Goal: Task Accomplishment & Management: Complete application form

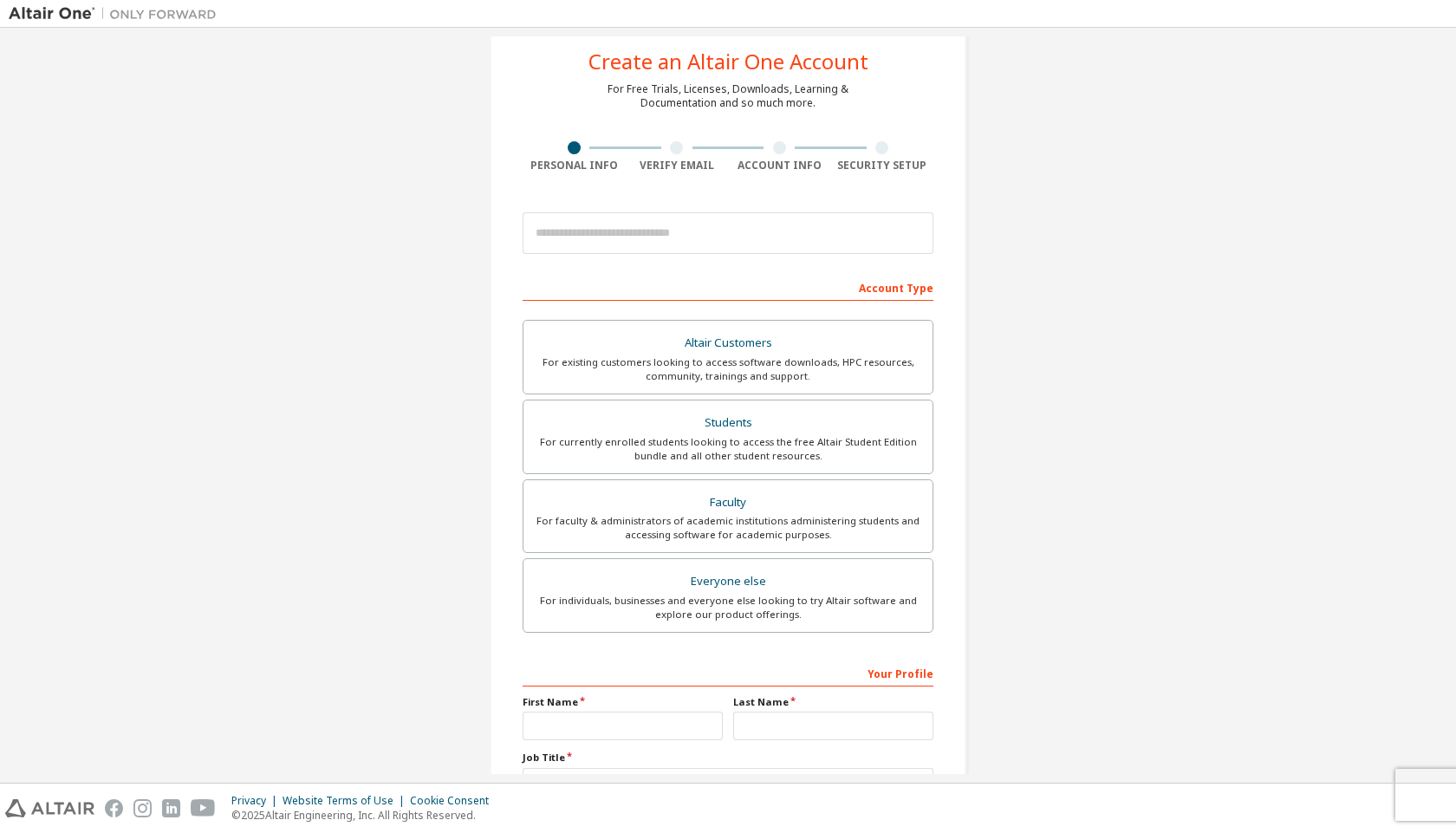
scroll to position [173, 0]
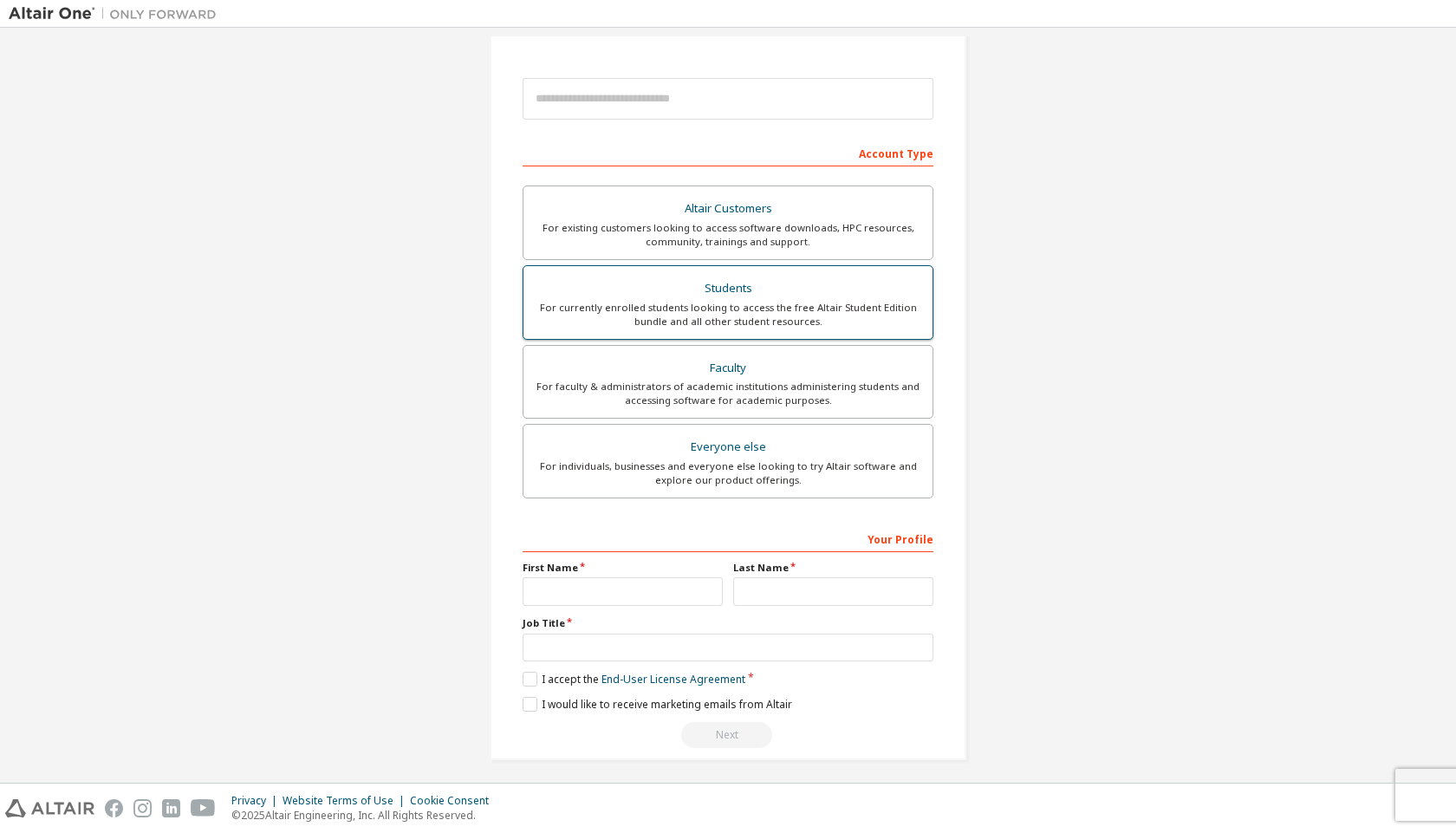
click at [805, 318] on div "For currently enrolled students looking to access the free Altair Student Editi…" at bounding box center [727, 315] width 388 height 28
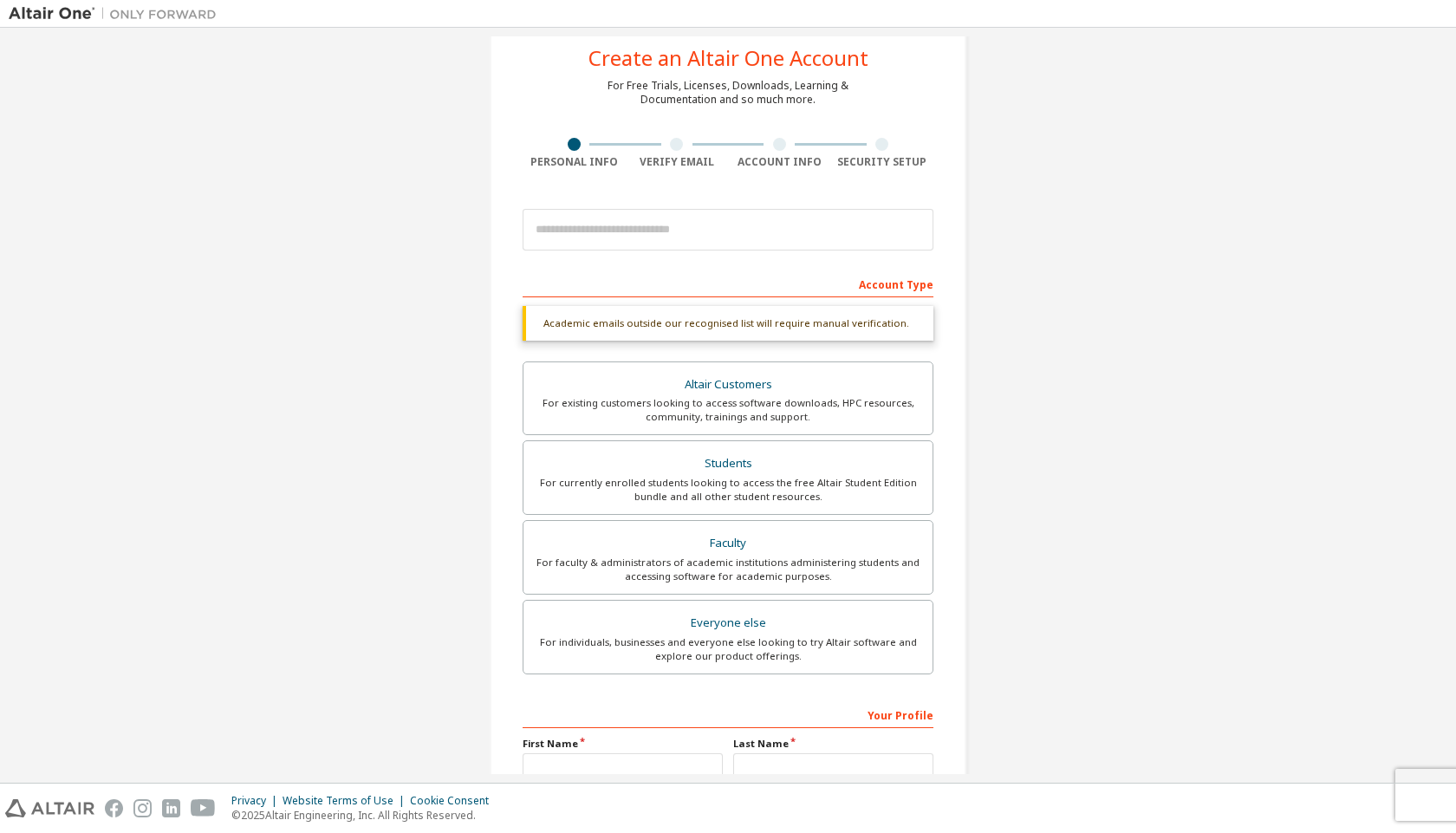
scroll to position [0, 0]
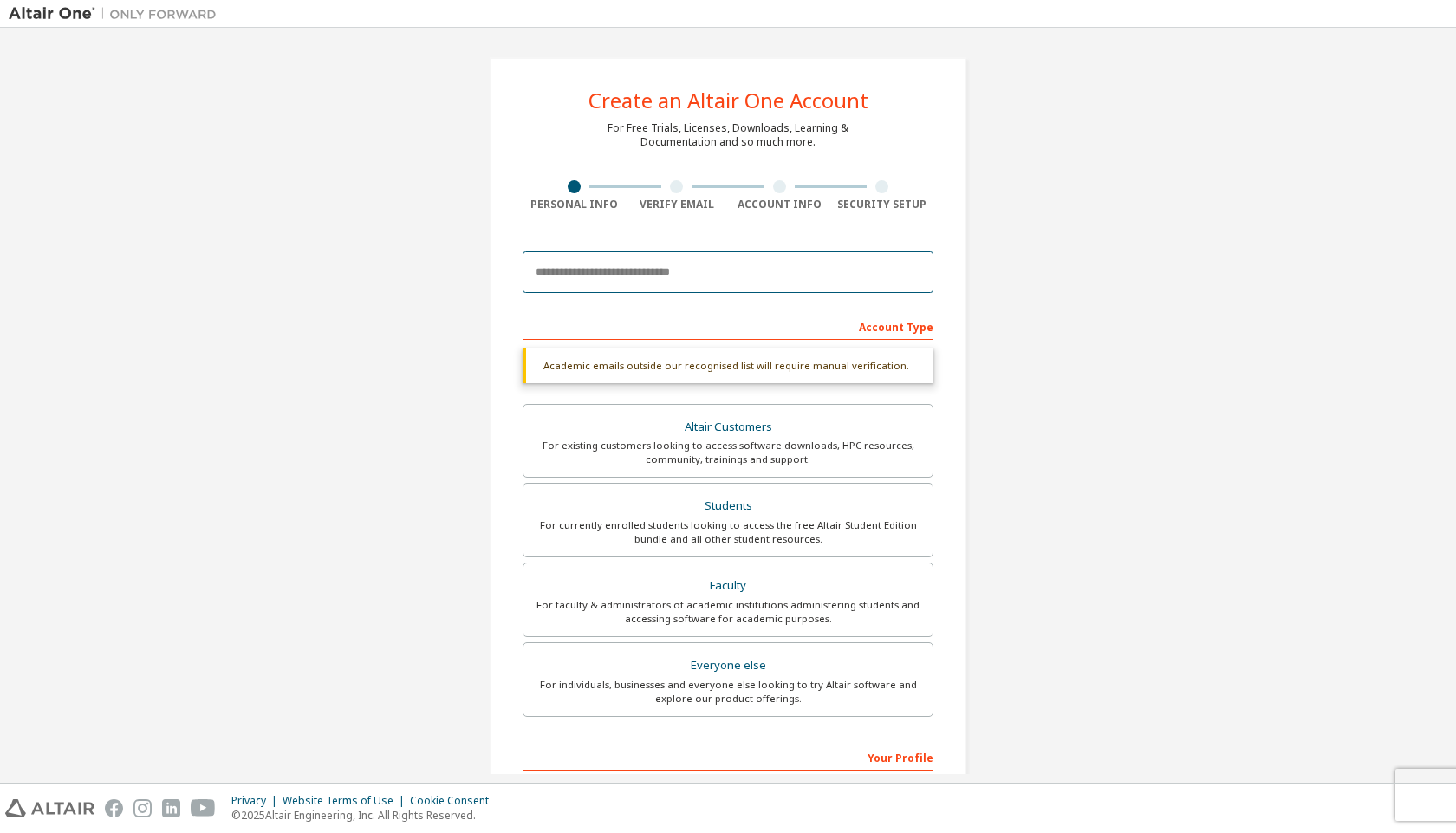
click at [682, 268] on input "email" at bounding box center [727, 272] width 410 height 42
type input "**********"
click at [664, 198] on div "Verify Email" at bounding box center [677, 204] width 103 height 14
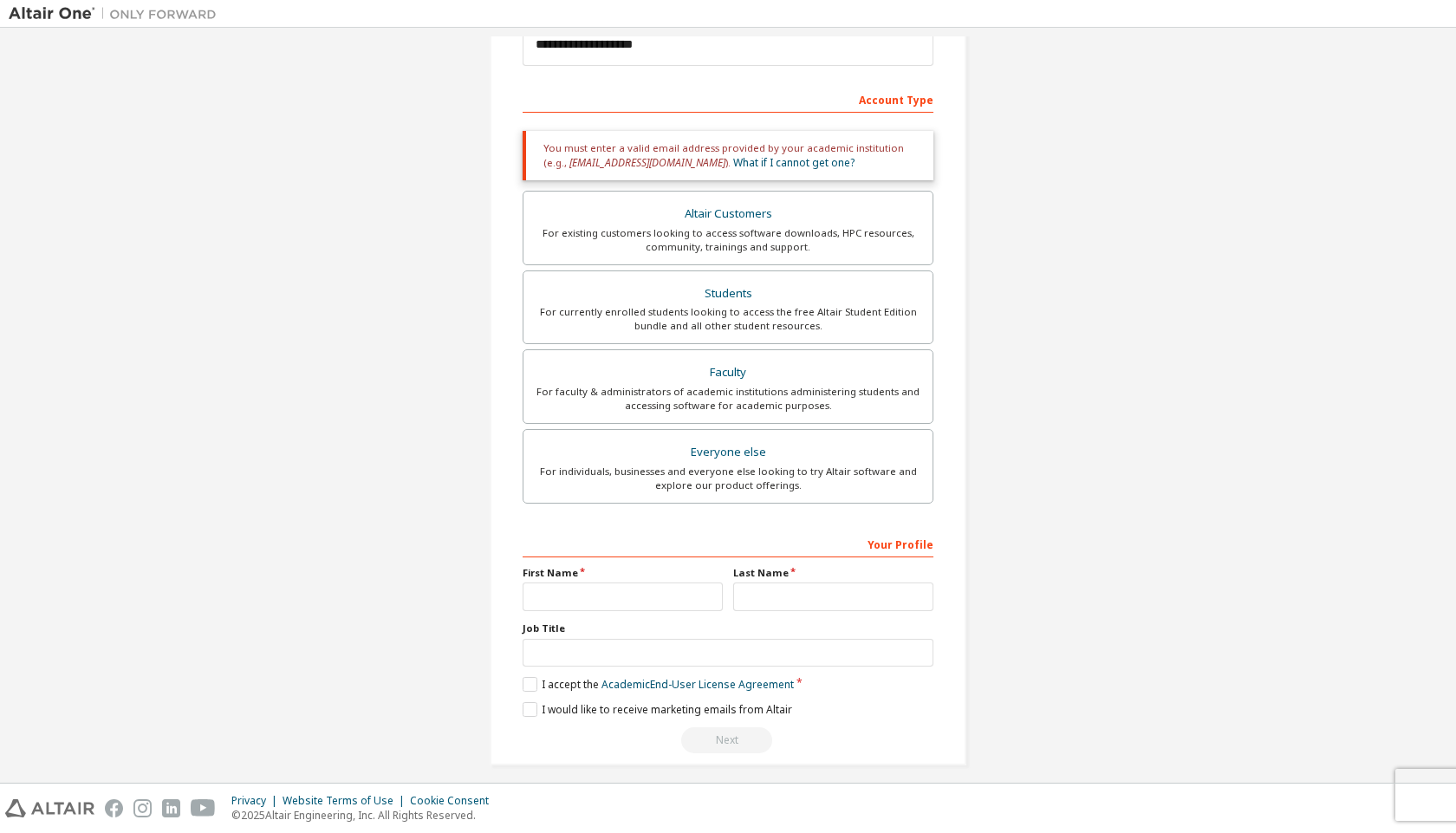
scroll to position [239, 0]
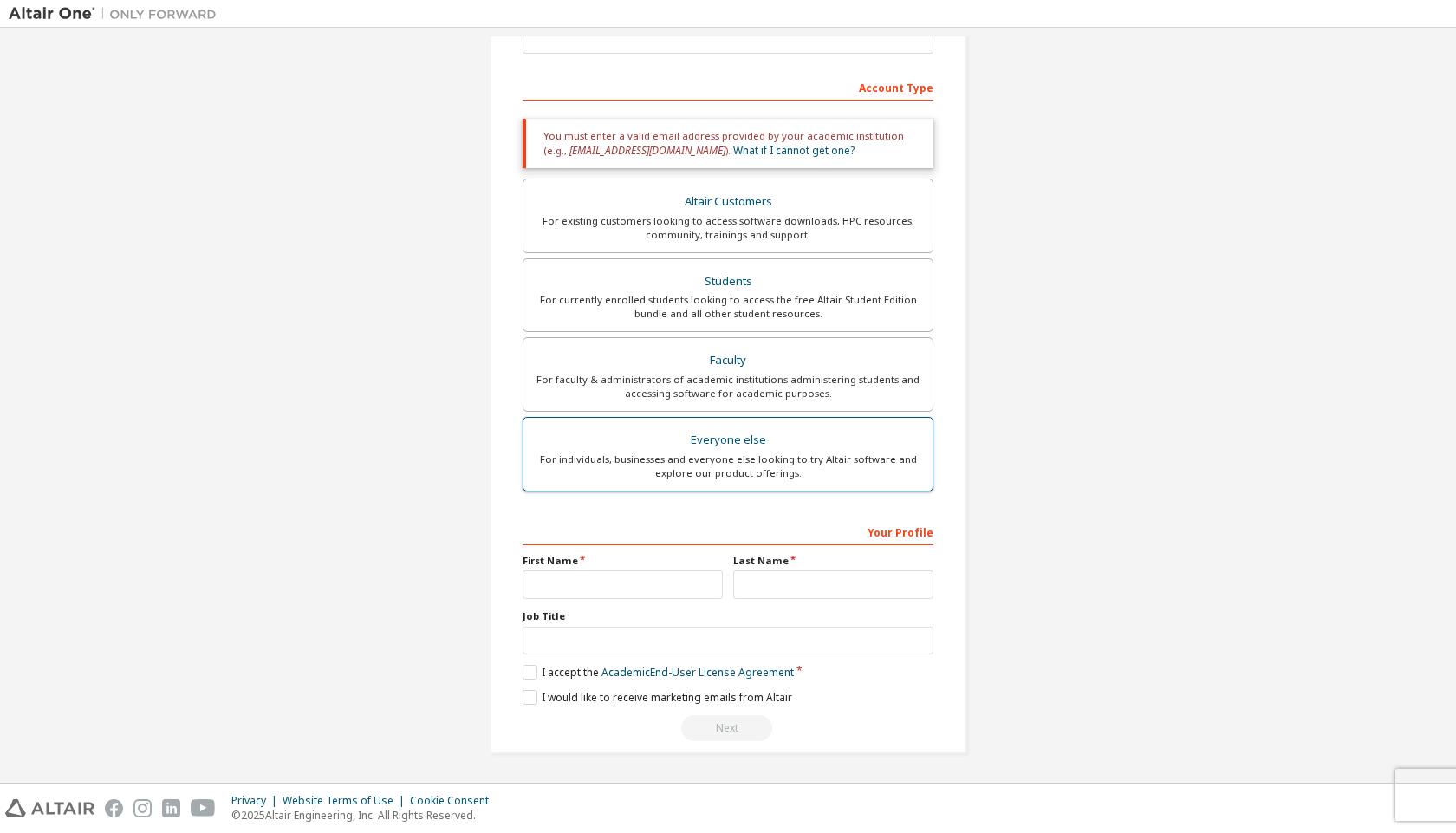
click at [783, 465] on div "For individuals, businesses and everyone else looking to try Altair software an…" at bounding box center [727, 467] width 388 height 28
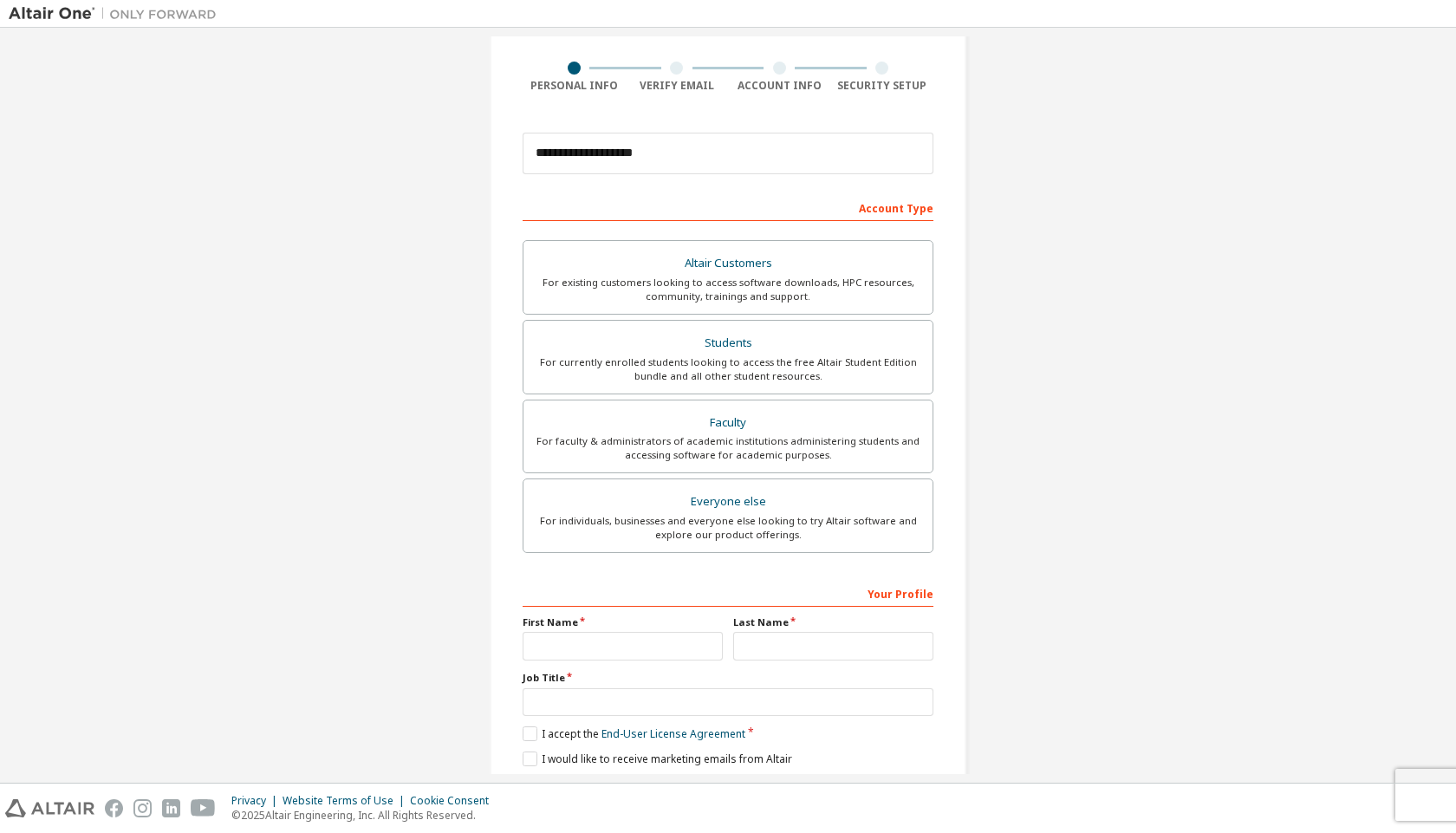
scroll to position [180, 0]
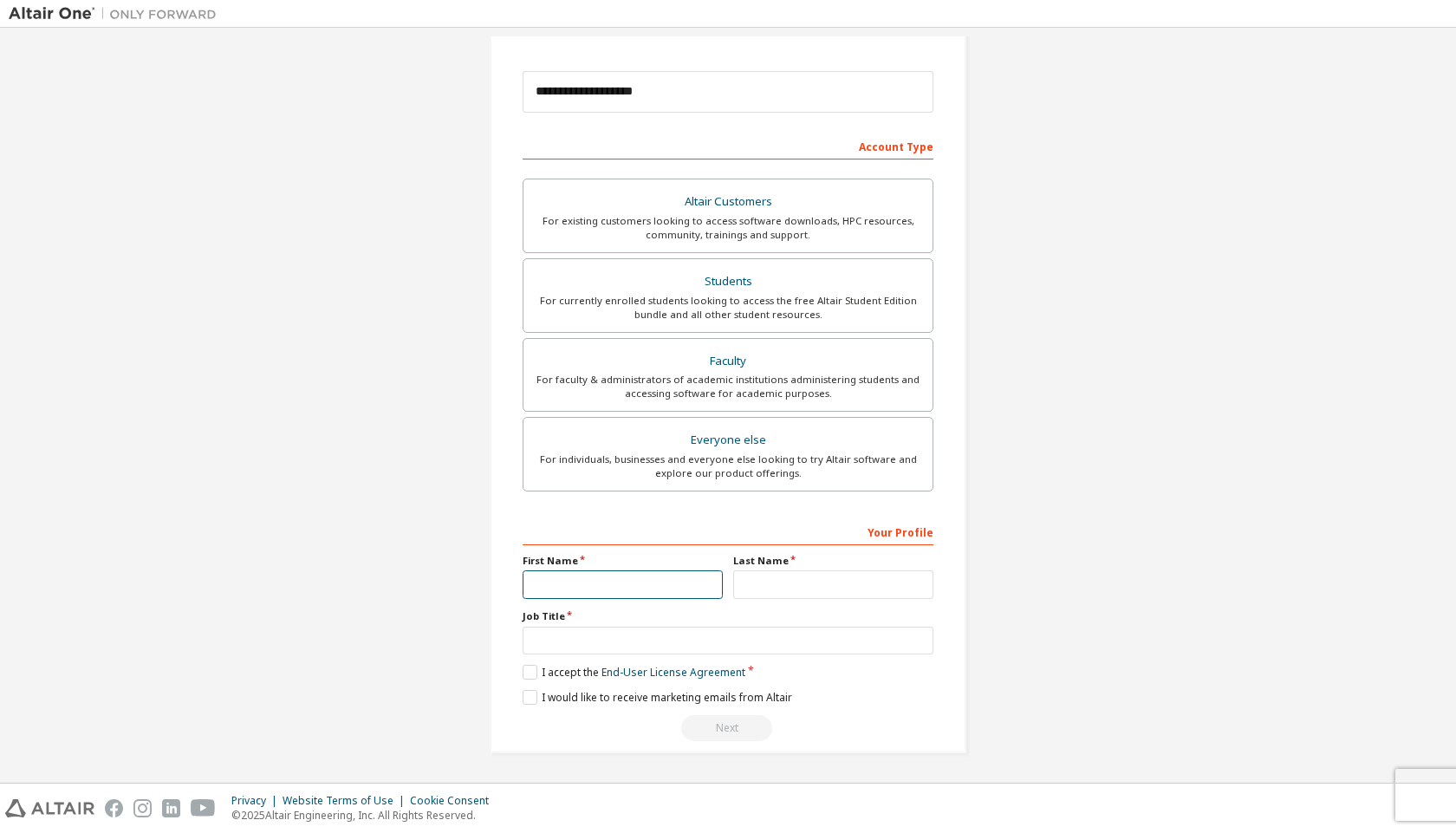
click at [620, 585] on input "text" at bounding box center [622, 584] width 200 height 29
type input "****"
click at [776, 593] on input "text" at bounding box center [833, 584] width 200 height 29
type input "**"
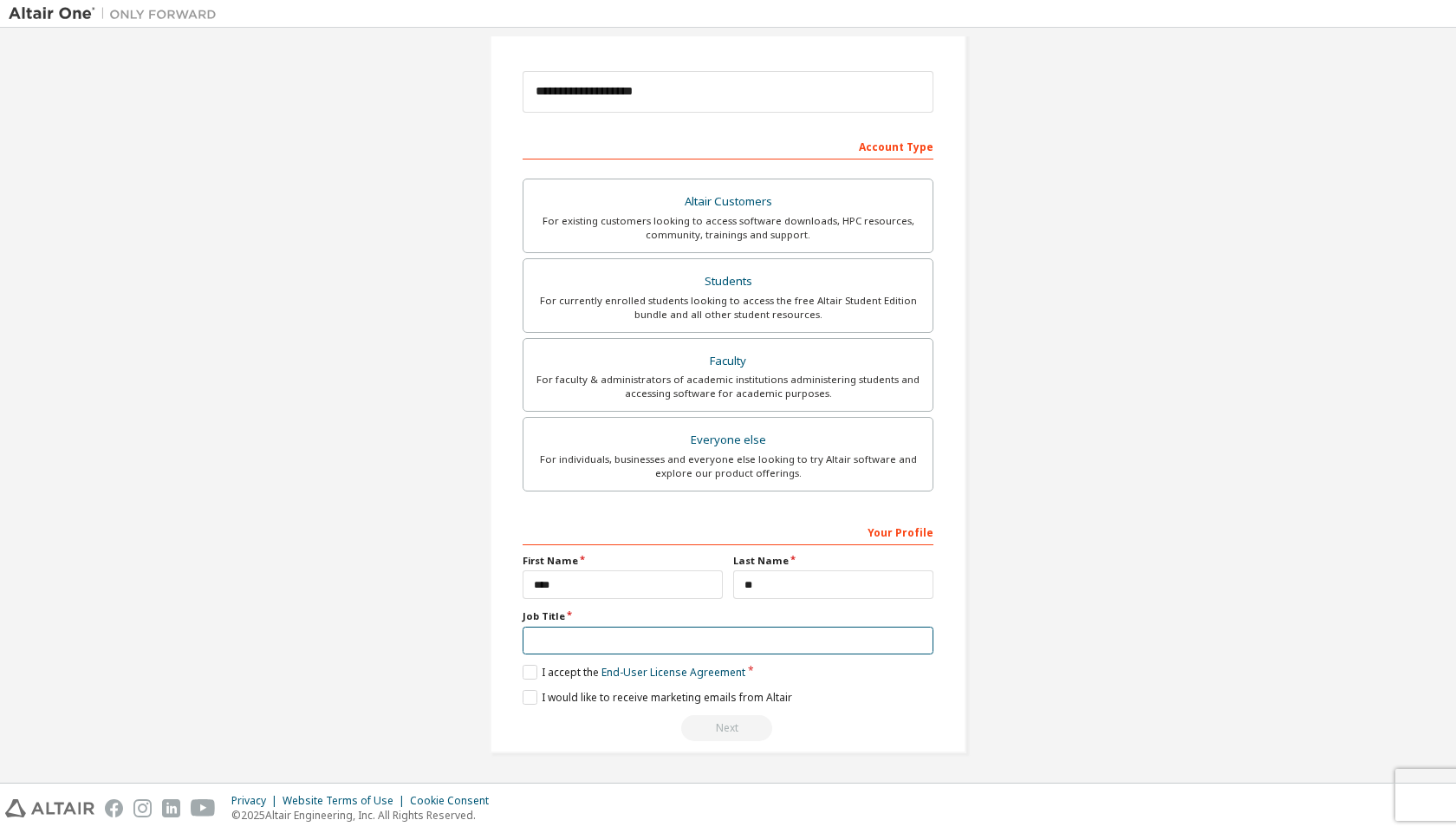
click at [653, 643] on input "text" at bounding box center [727, 640] width 410 height 29
click at [536, 668] on label "I accept the End-User License Agreement" at bounding box center [634, 672] width 222 height 15
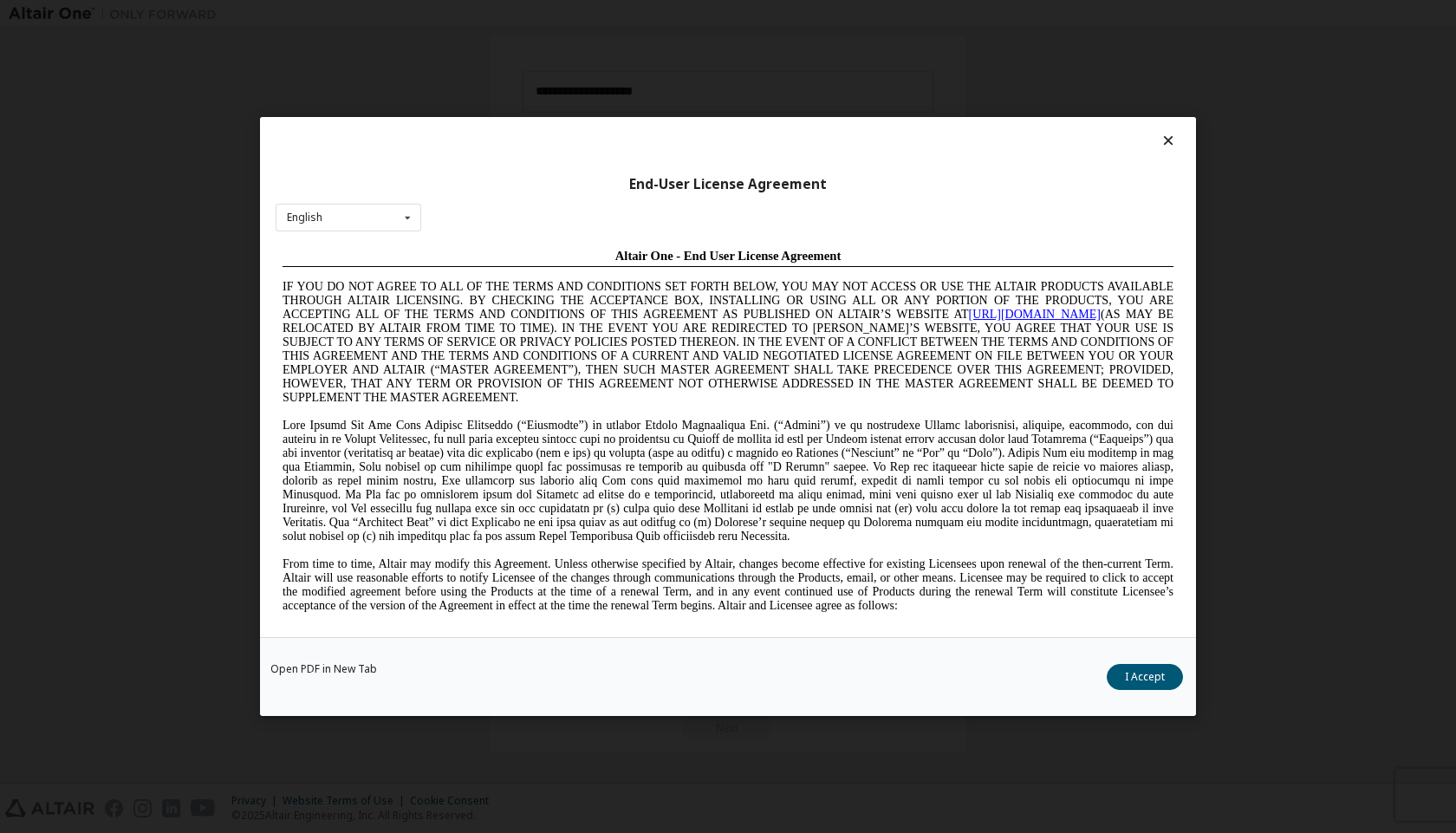
scroll to position [0, 0]
click at [1146, 675] on button "I Accept" at bounding box center [1145, 677] width 77 height 26
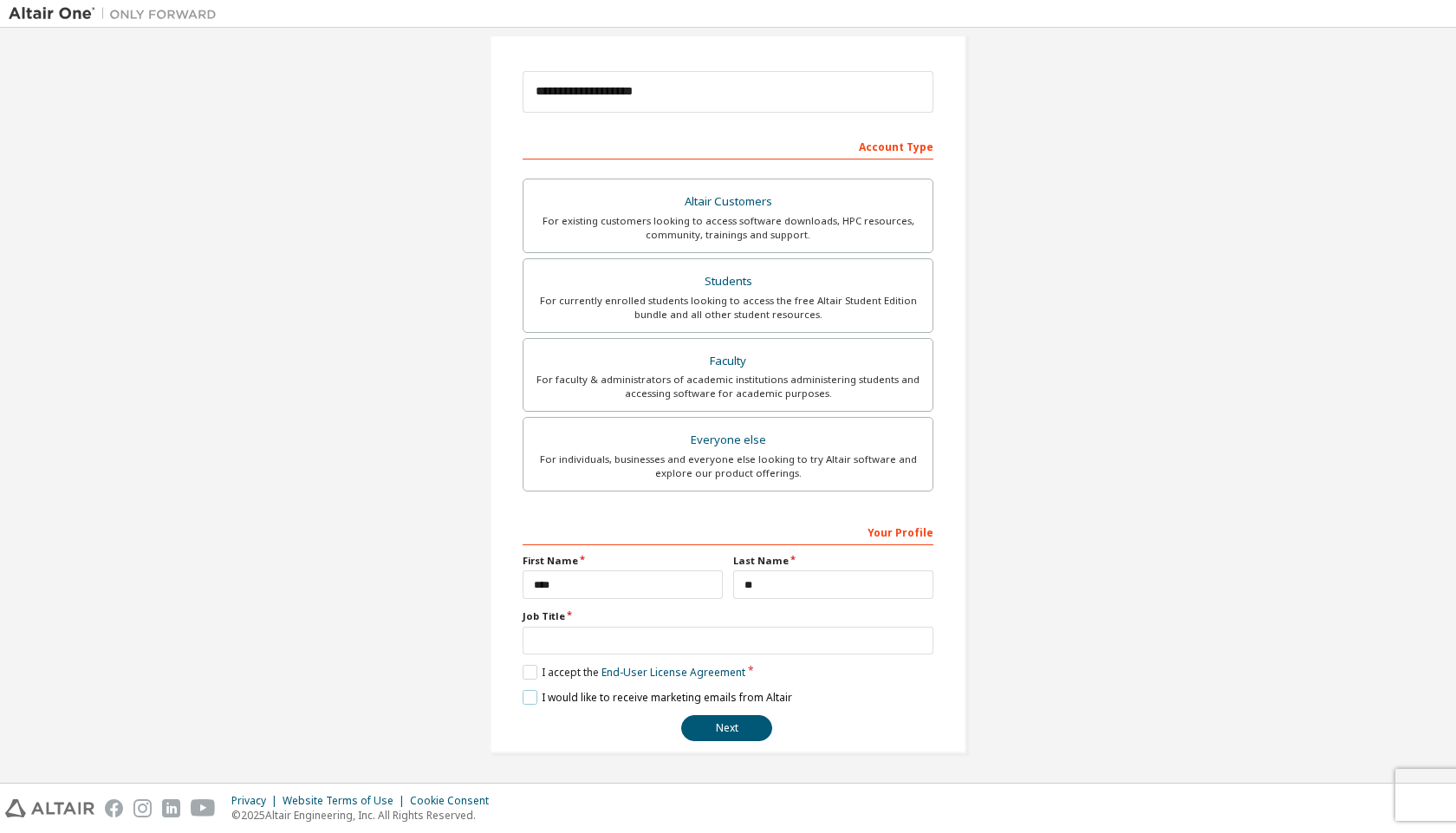
click at [541, 696] on label "I would like to receive marketing emails from Altair" at bounding box center [657, 697] width 269 height 15
click at [709, 727] on button "Next" at bounding box center [726, 728] width 91 height 26
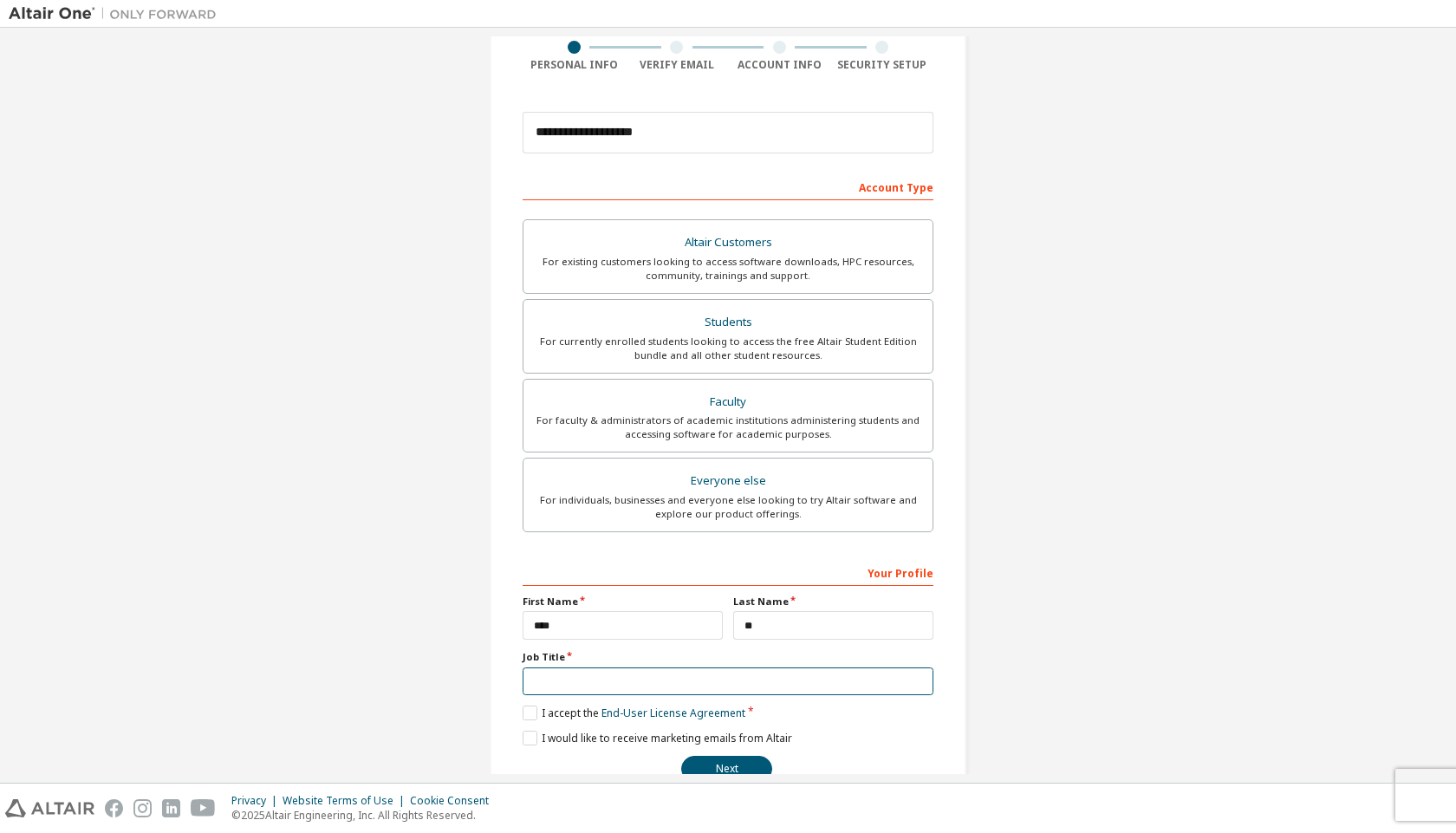
scroll to position [180, 0]
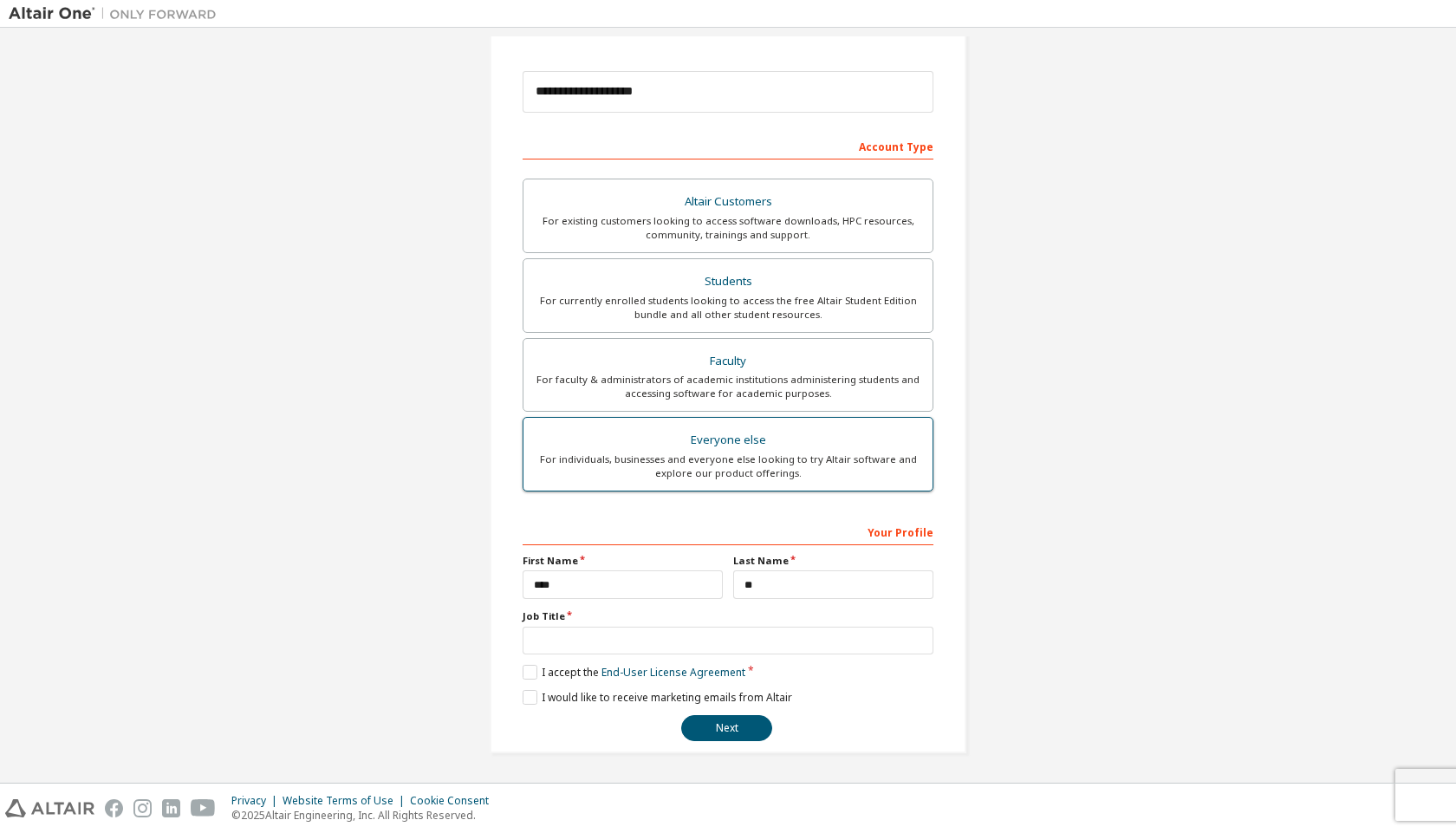
click at [702, 445] on div "Everyone else" at bounding box center [727, 440] width 388 height 24
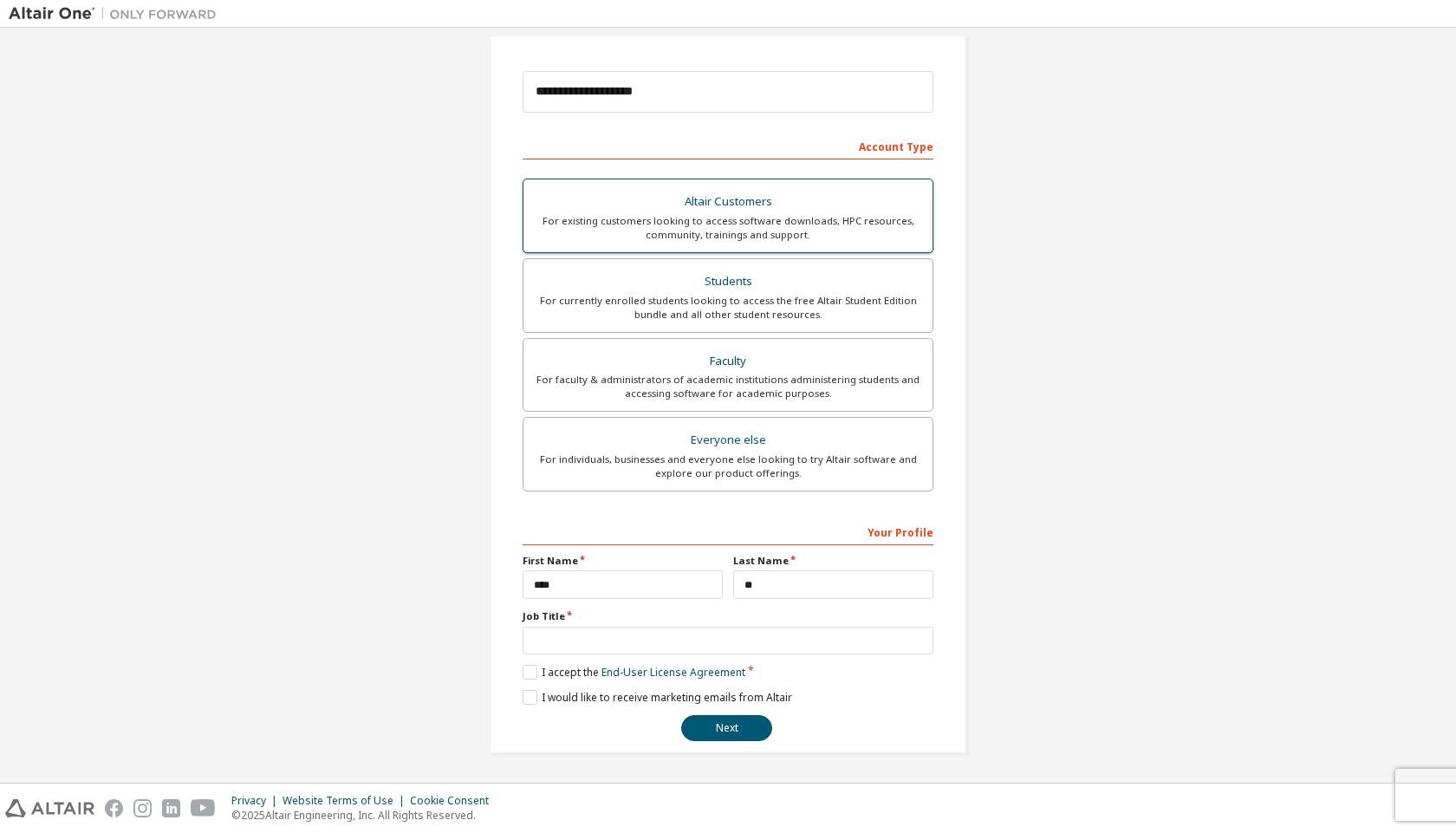
click at [883, 225] on div "For existing customers looking to access software downloads, HPC resources, com…" at bounding box center [727, 228] width 388 height 28
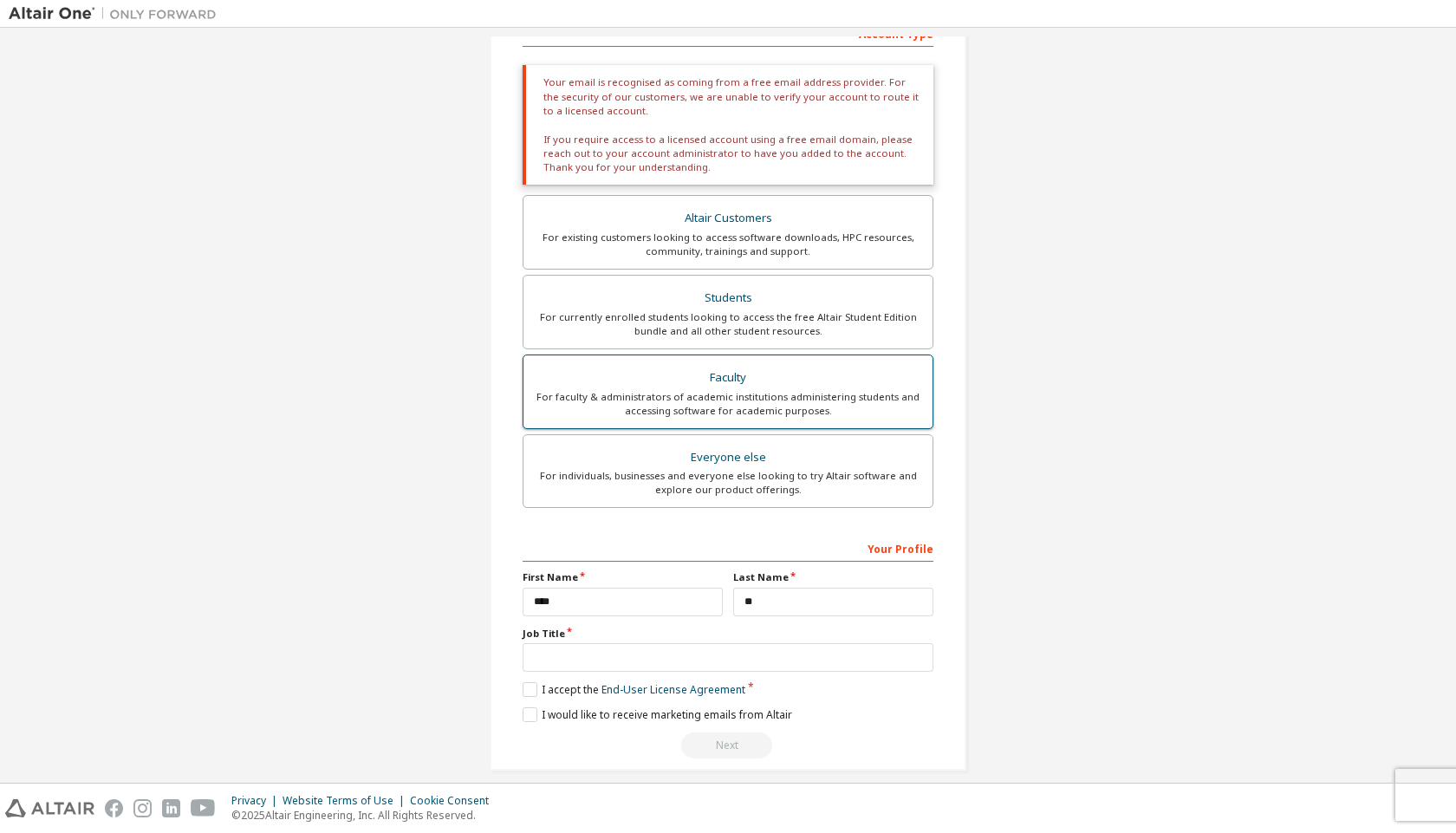
scroll to position [310, 0]
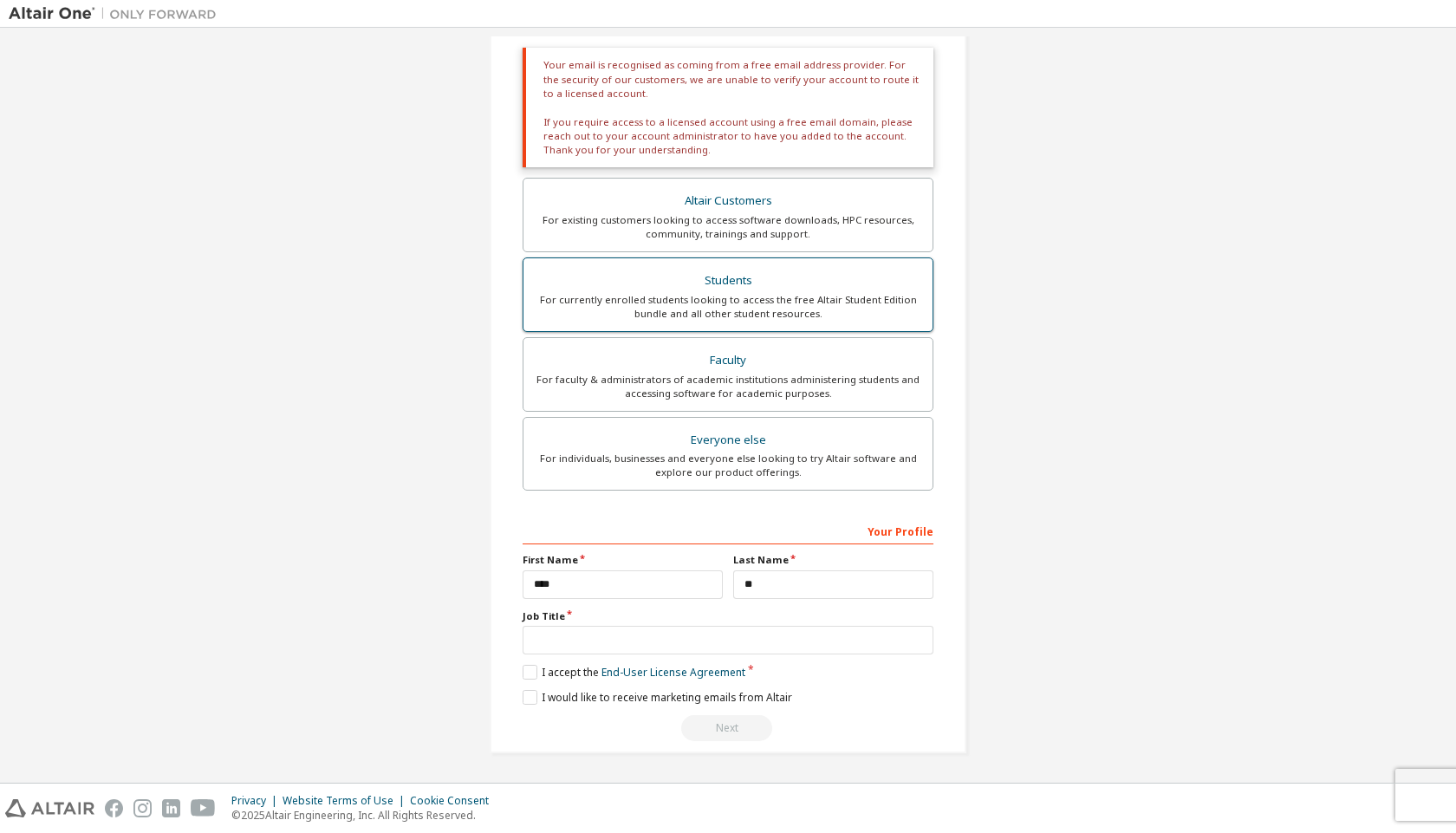
click at [790, 305] on div "For currently enrolled students looking to access the free Altair Student Editi…" at bounding box center [727, 307] width 388 height 28
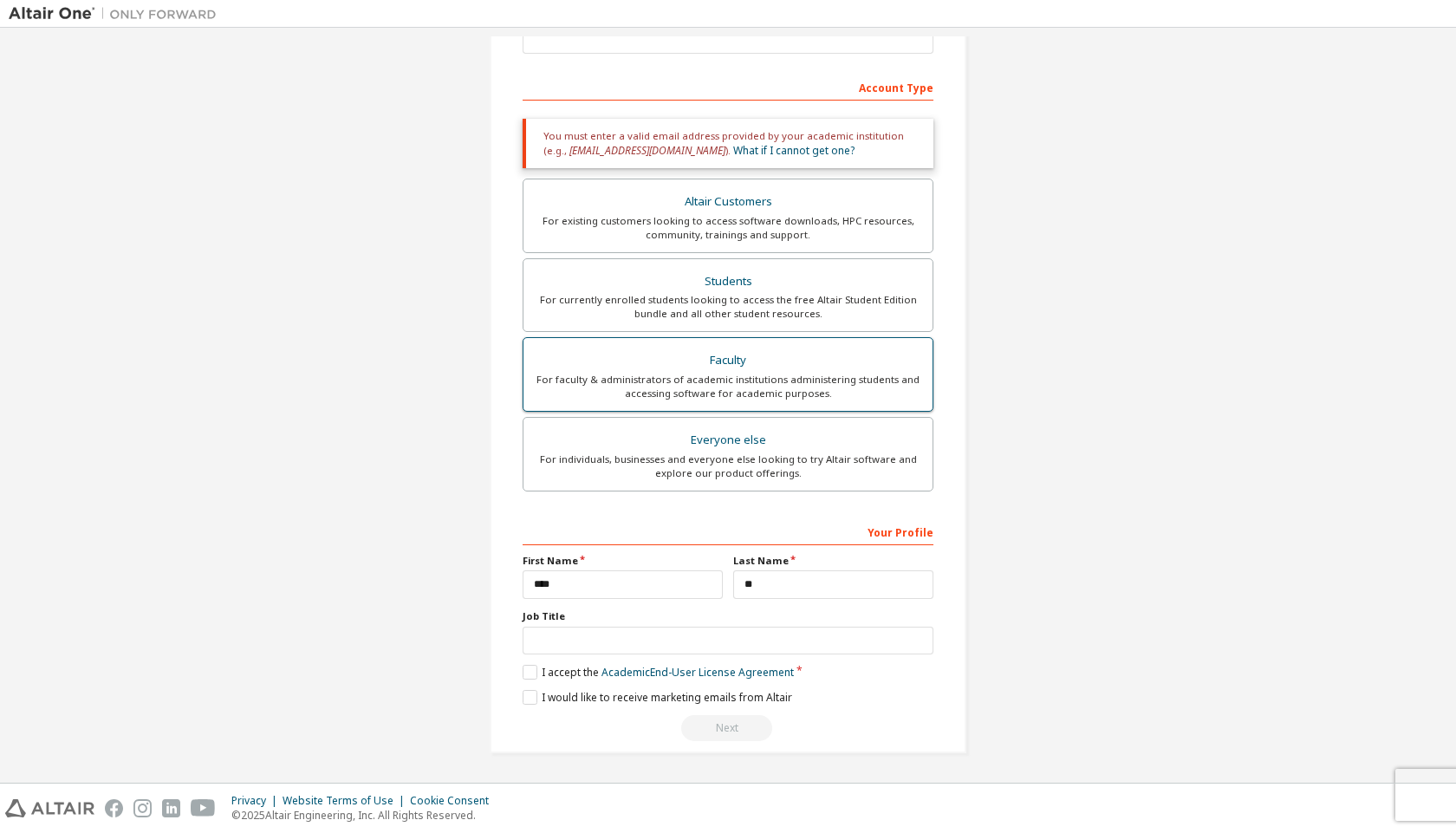
click at [790, 364] on div "Faculty" at bounding box center [727, 361] width 388 height 24
click at [764, 429] on div "Everyone else" at bounding box center [727, 440] width 388 height 24
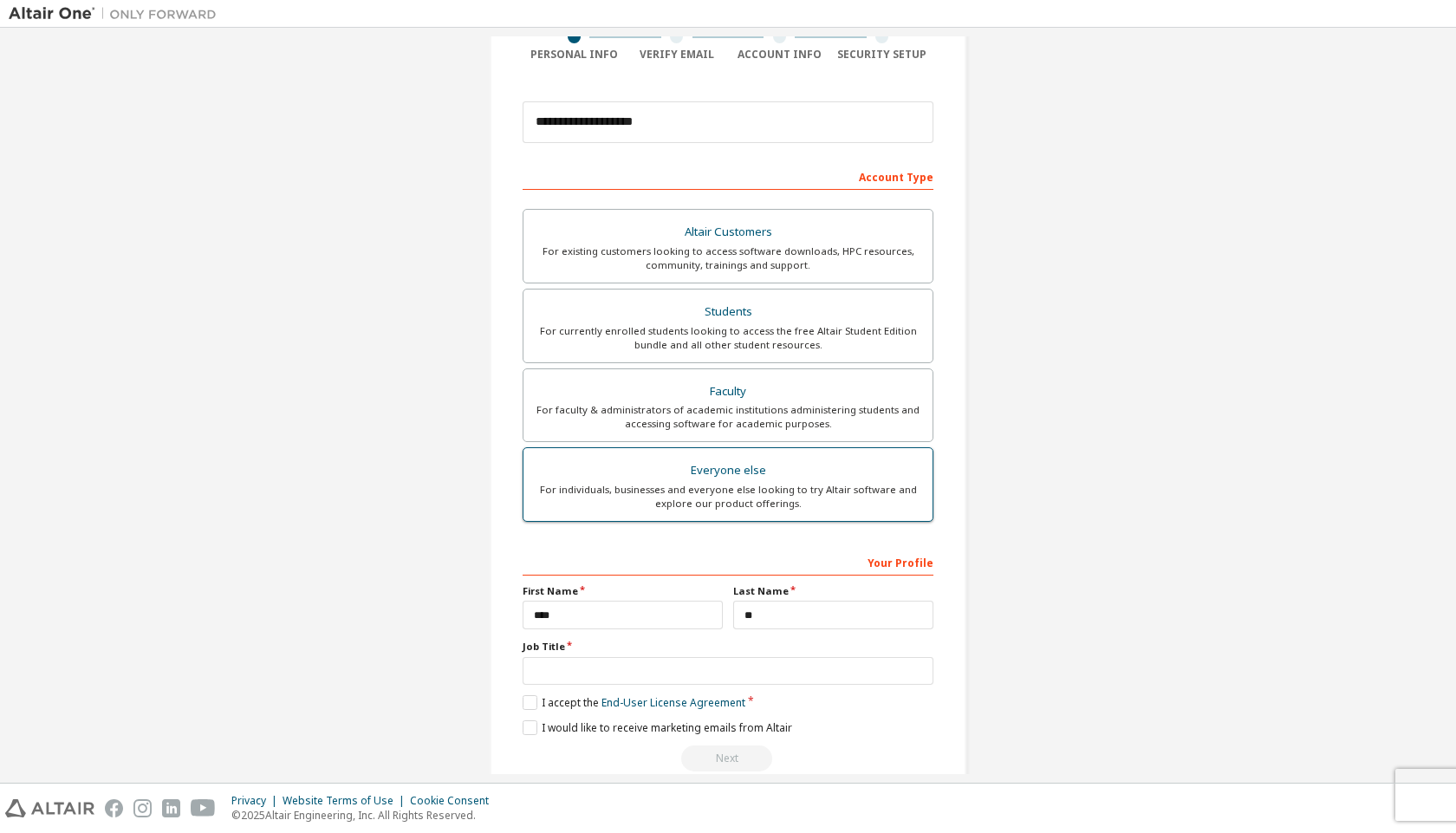
scroll to position [180, 0]
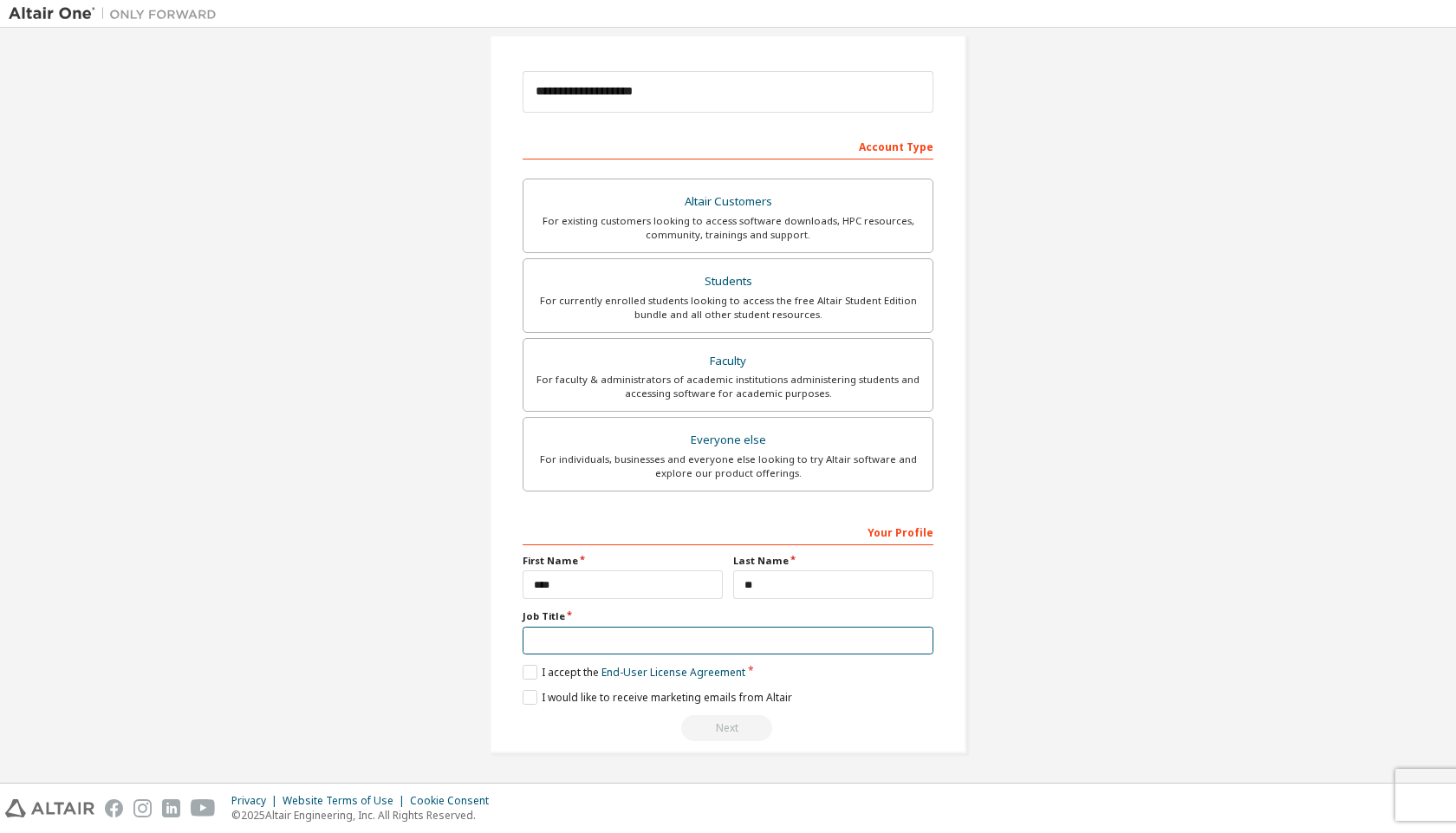
click at [611, 647] on input "text" at bounding box center [727, 640] width 410 height 29
type input "*"
click at [522, 677] on label "I accept the End-User License Agreement" at bounding box center [634, 672] width 222 height 15
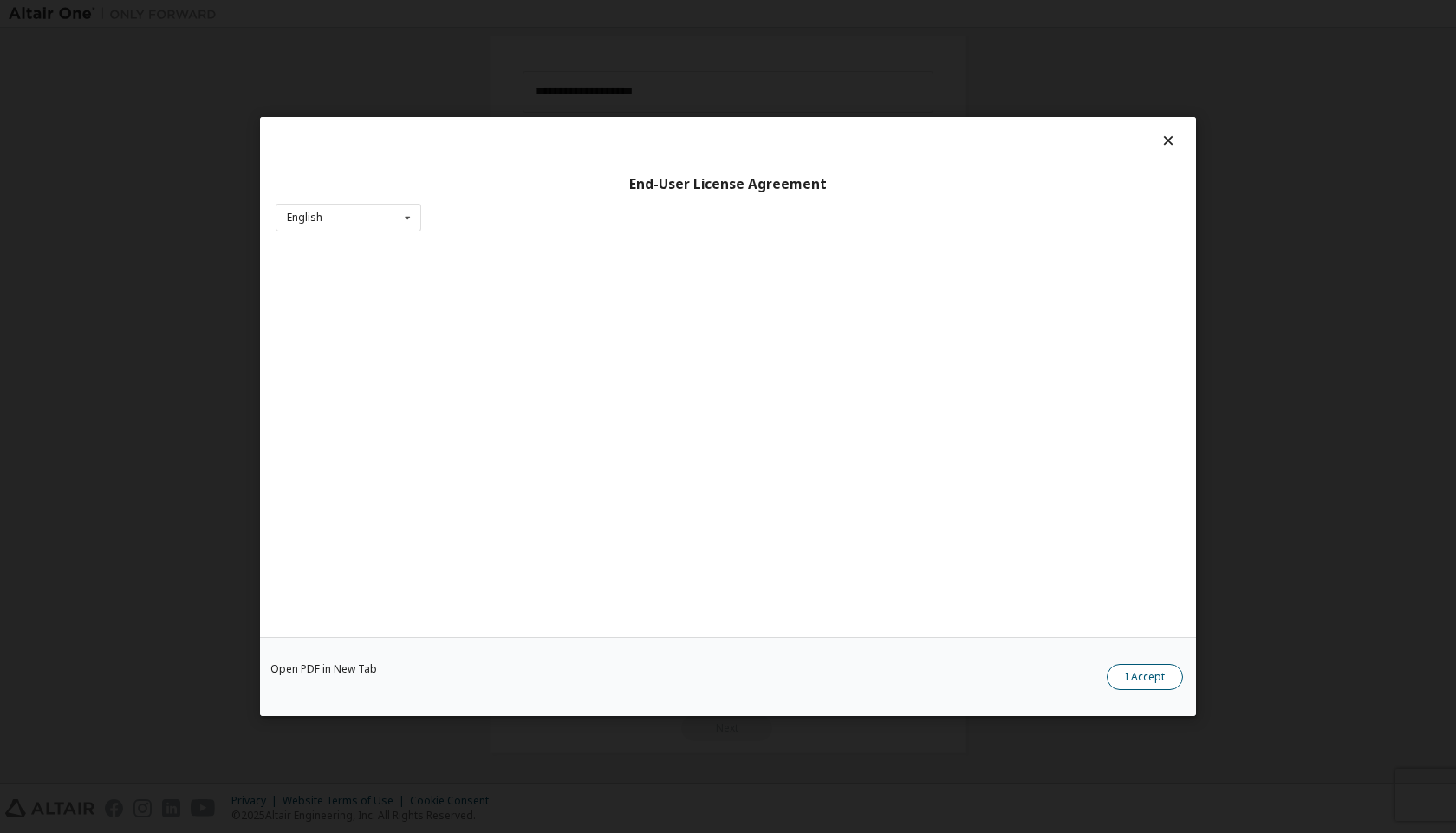
click at [1154, 682] on button "I Accept" at bounding box center [1145, 677] width 77 height 26
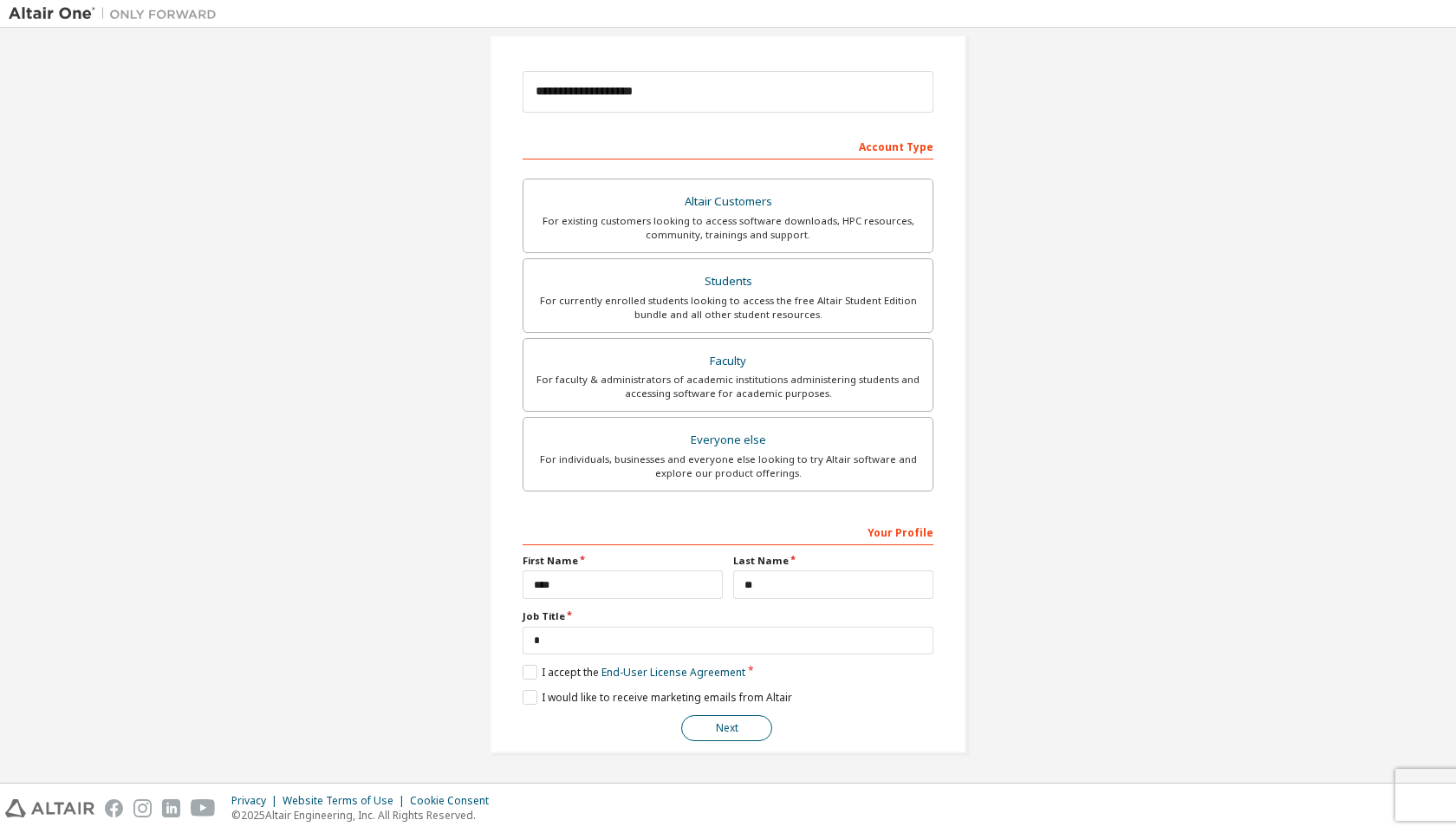
click at [736, 728] on button "Next" at bounding box center [726, 728] width 91 height 26
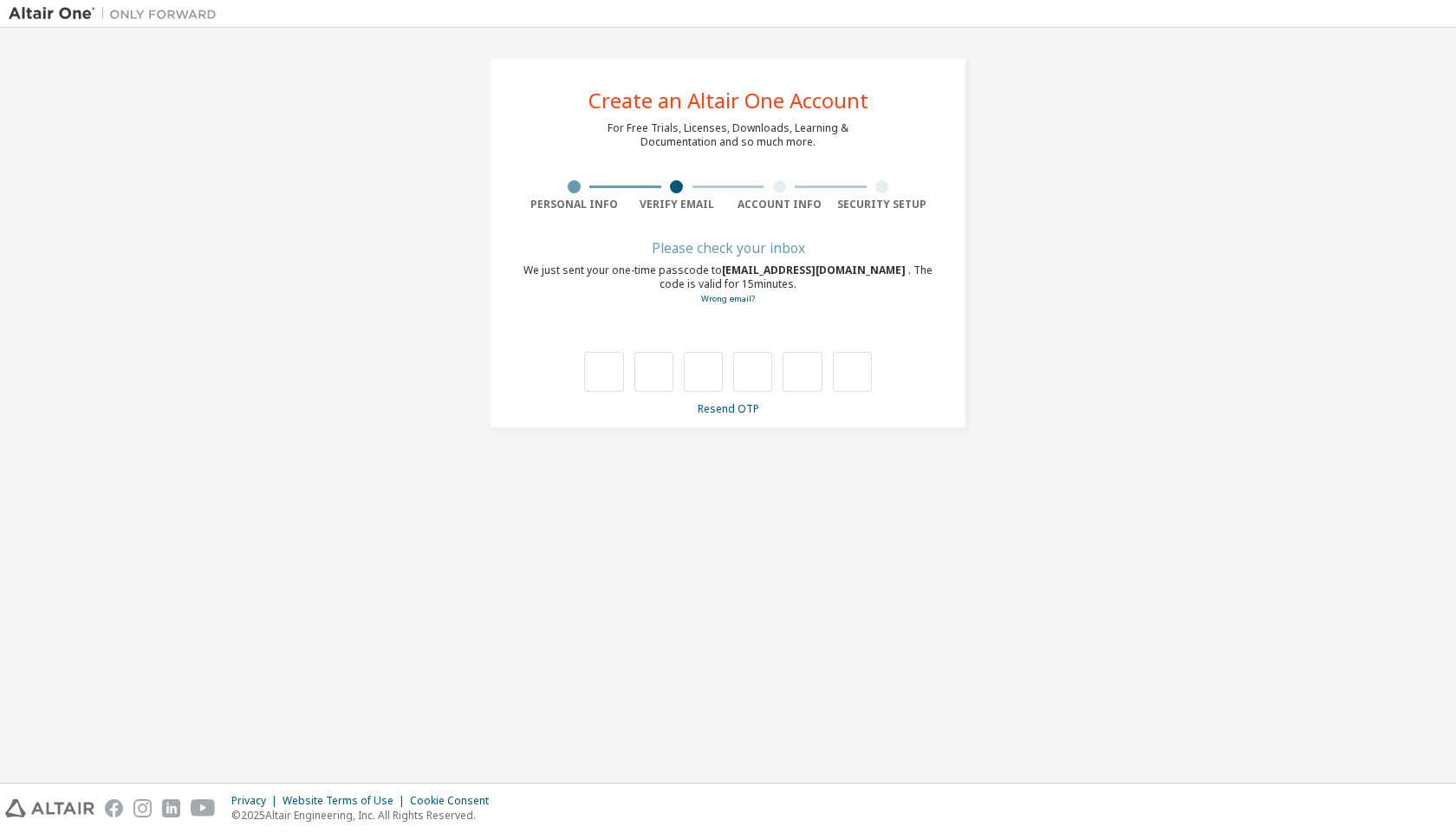
scroll to position [0, 0]
type input "*"
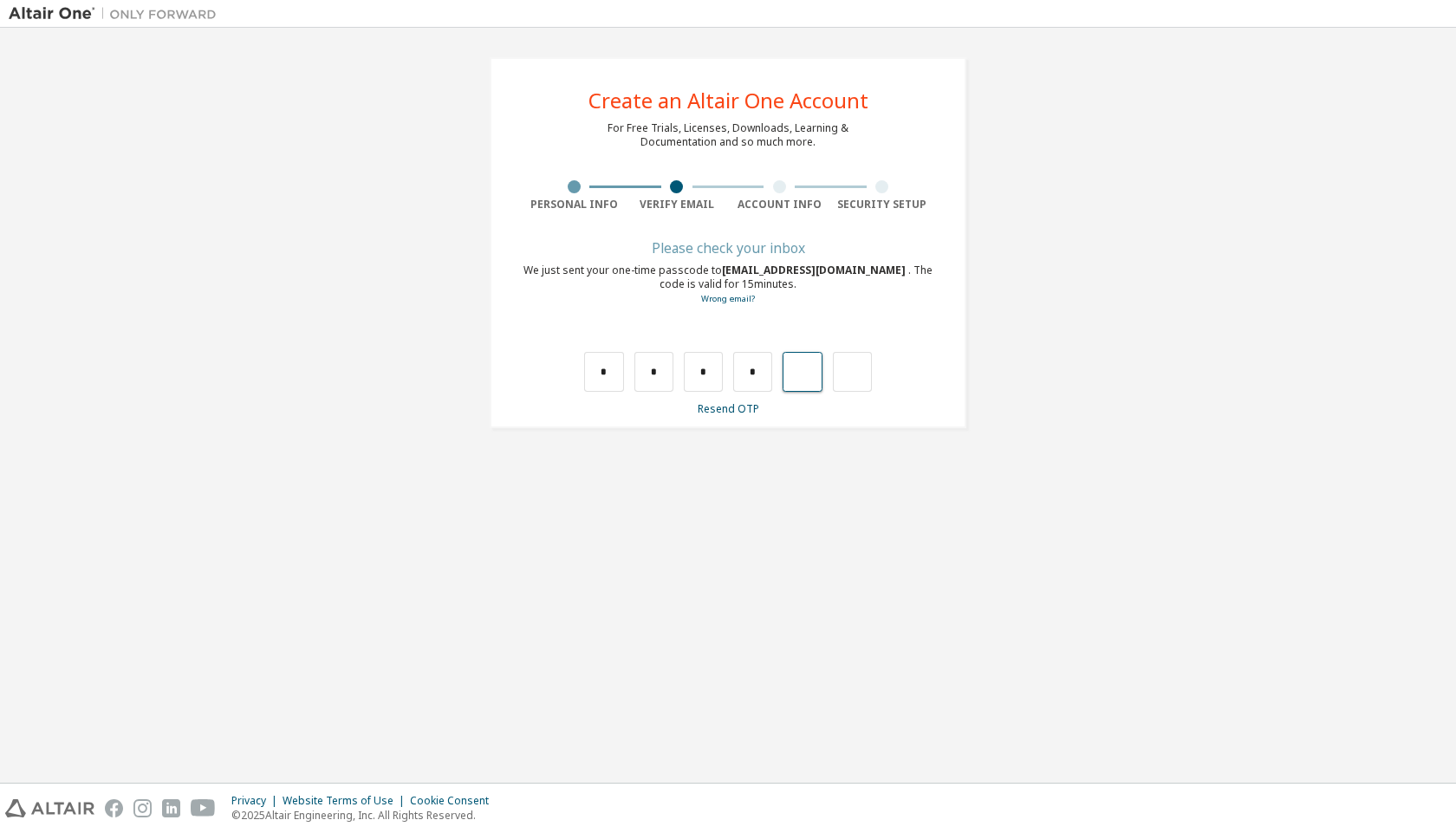
type input "*"
click at [596, 366] on input "text" at bounding box center [604, 371] width 39 height 40
type input "*"
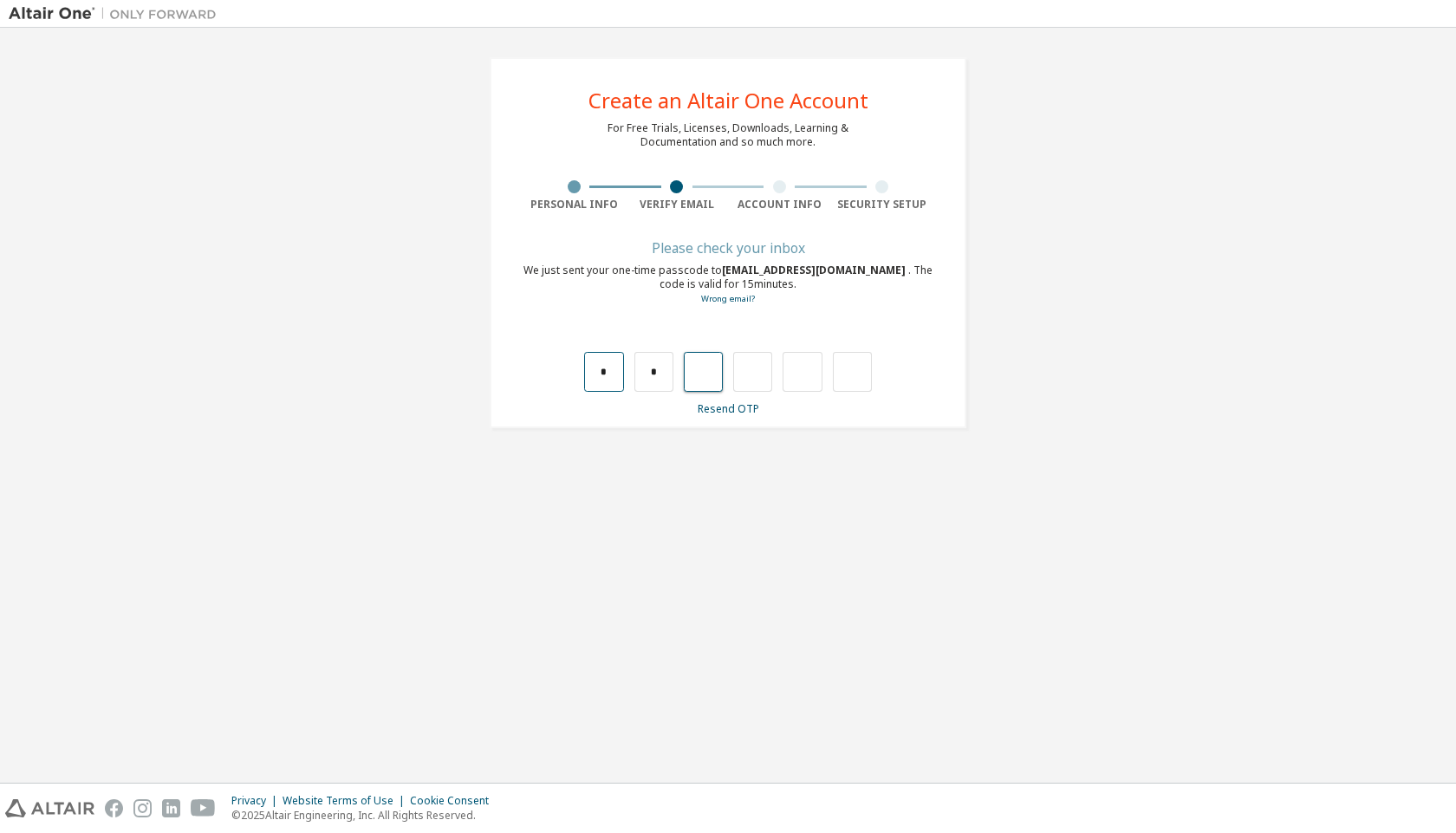
type input "*"
click at [715, 415] on link "Resend OTP" at bounding box center [728, 409] width 62 height 15
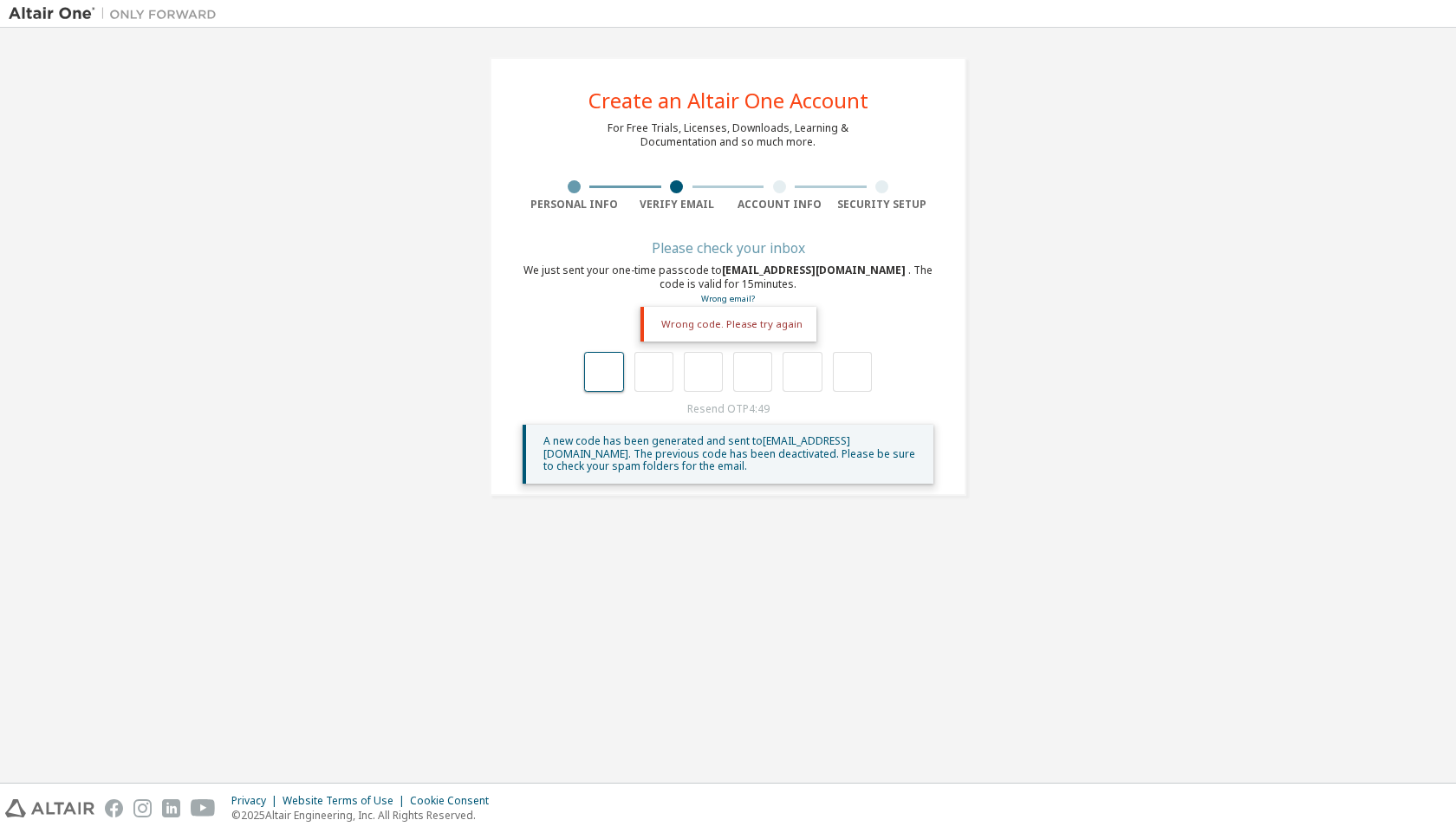
click at [599, 379] on input "text" at bounding box center [604, 371] width 39 height 40
type input "*"
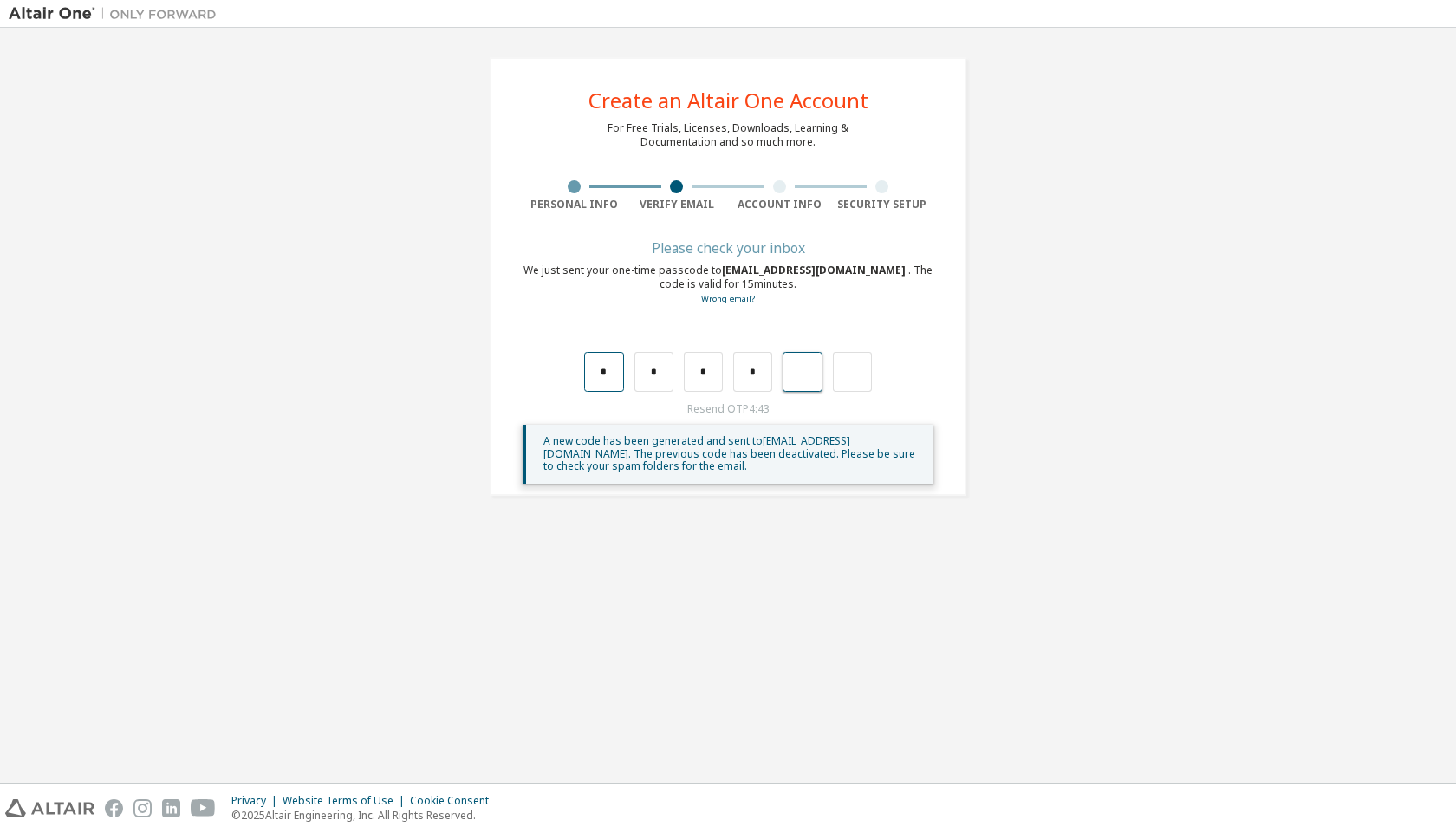
type input "*"
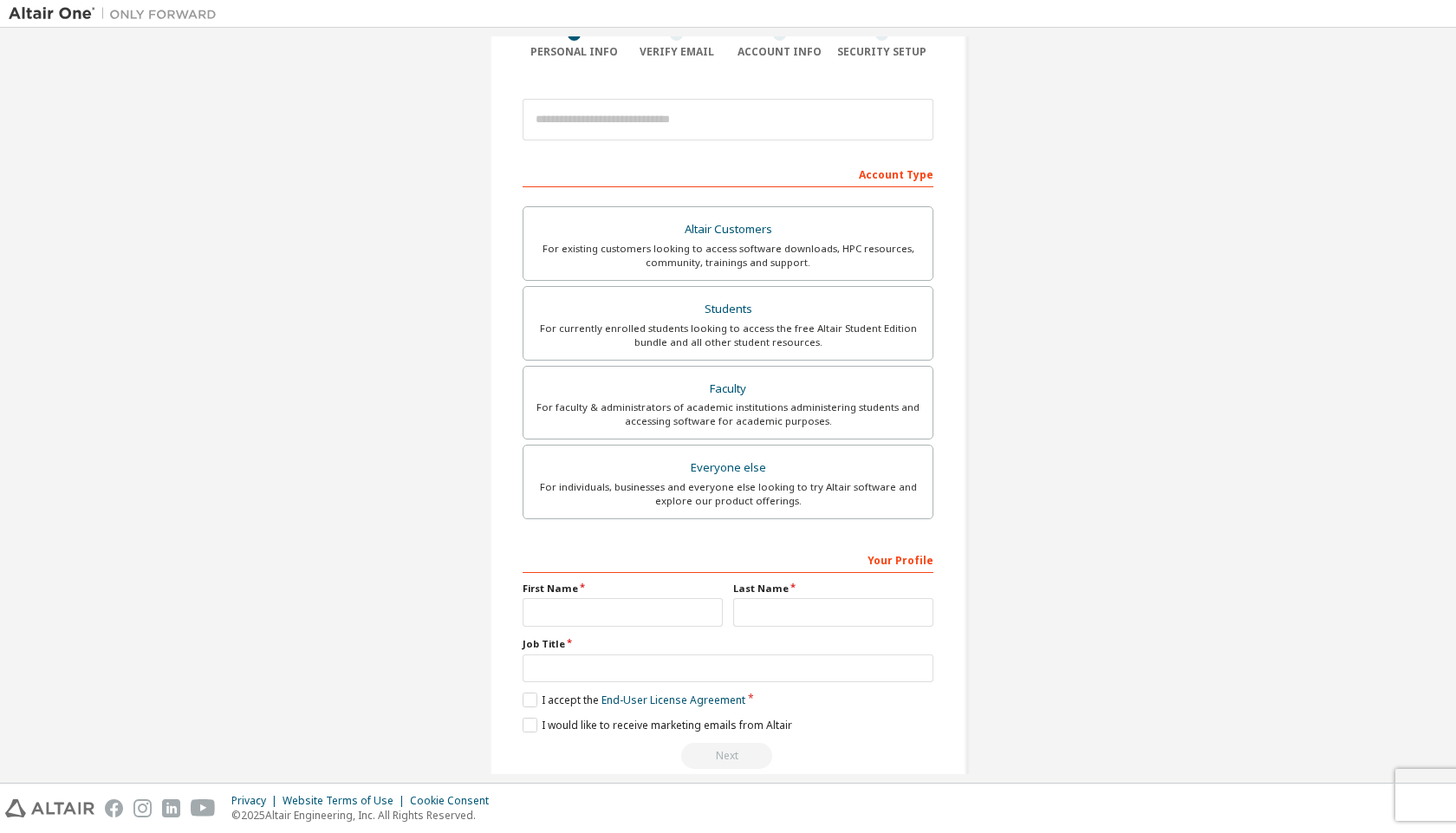
scroll to position [173, 0]
